Goal: Task Accomplishment & Management: Use online tool/utility

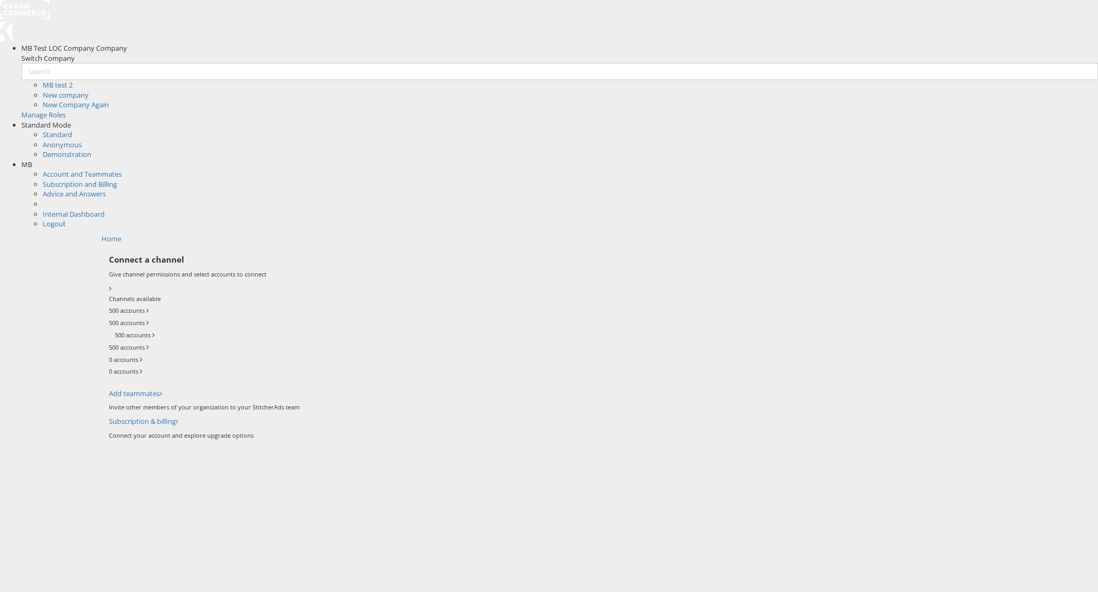
click at [1071, 160] on div "MB" at bounding box center [559, 165] width 1077 height 10
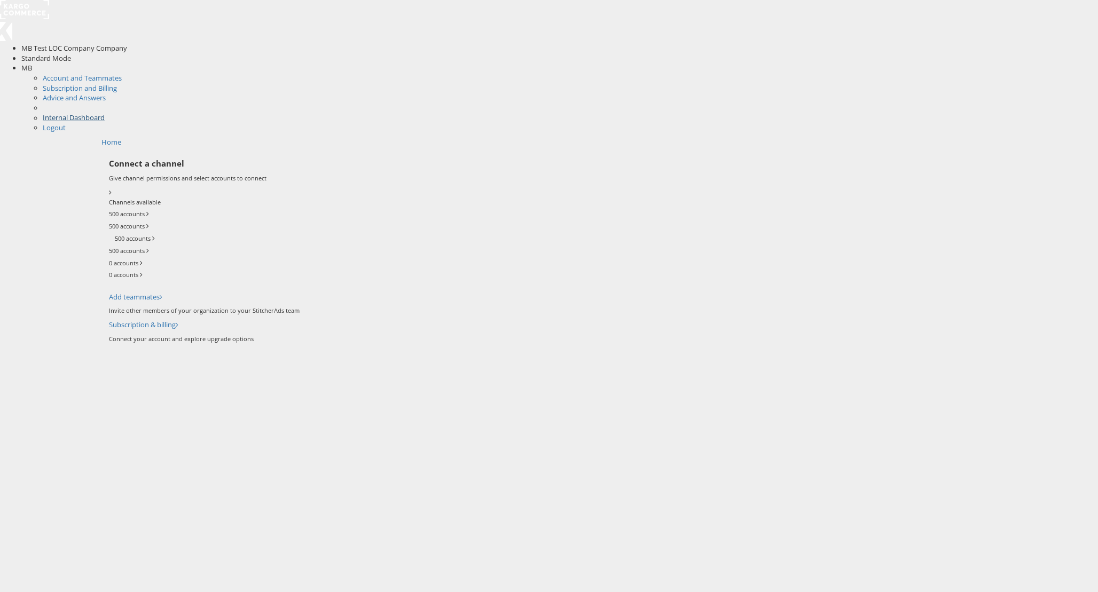
click at [105, 113] on link "Internal Dashboard" at bounding box center [74, 118] width 62 height 10
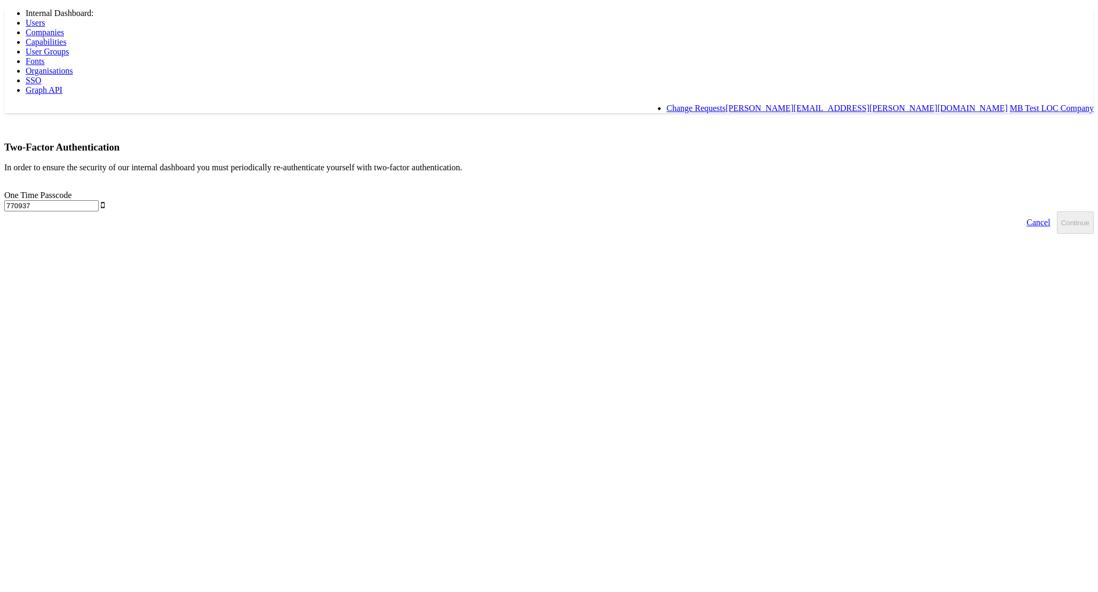
type input "770937"
click at [1057, 211] on button "Continue" at bounding box center [1075, 222] width 37 height 22
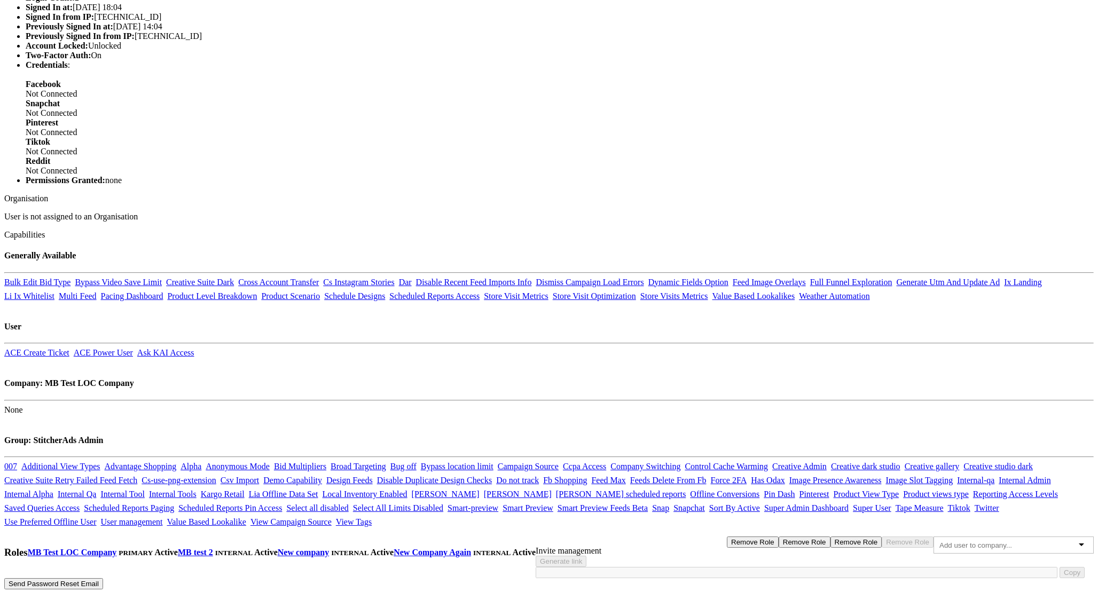
scroll to position [714, 0]
click at [194, 348] on link "Ask KAI Access" at bounding box center [165, 352] width 57 height 9
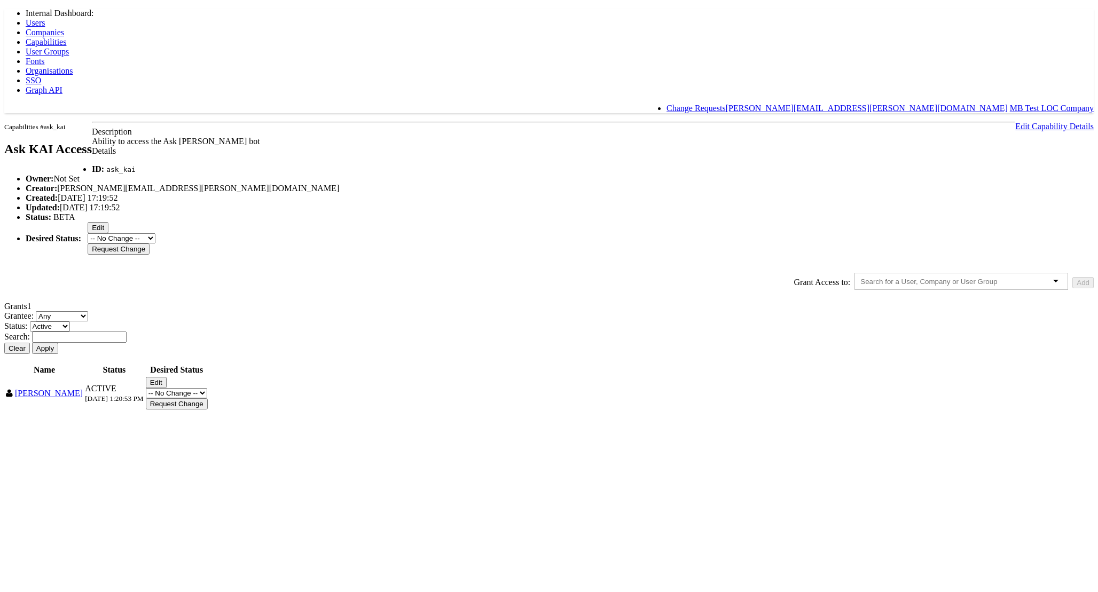
click at [262, 145] on div "Ability to access the Ask KAI slack bot" at bounding box center [548, 142] width 1089 height 10
drag, startPoint x: 262, startPoint y: 145, endPoint x: 380, endPoint y: 143, distance: 118.0
click at [380, 143] on div "Ability to access the Ask KAI slack bot" at bounding box center [548, 142] width 1089 height 10
copy div "Ability to access the Ask KAI slack bot"
